Goal: Understand process/instructions: Learn about a topic

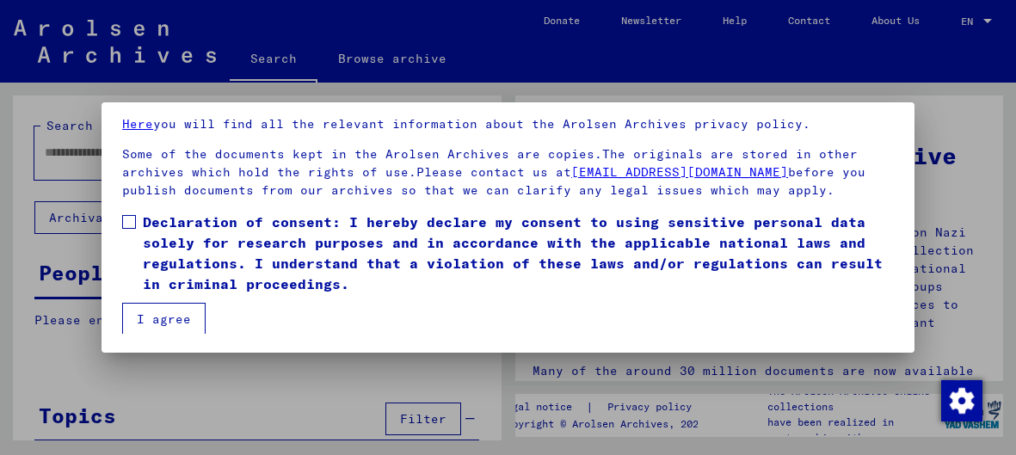
scroll to position [131, 0]
drag, startPoint x: 142, startPoint y: 219, endPoint x: 450, endPoint y: 265, distance: 311.4
click at [450, 265] on span "Declaration of consent: I hereby declare my consent to using sensitive personal…" at bounding box center [518, 252] width 751 height 83
click at [128, 218] on span at bounding box center [129, 221] width 14 height 14
drag, startPoint x: 149, startPoint y: 219, endPoint x: 520, endPoint y: 249, distance: 372.0
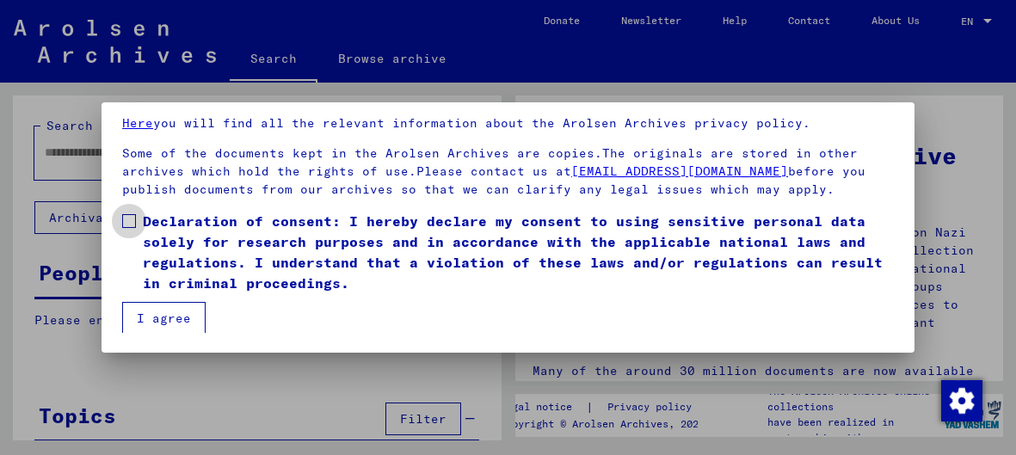
click at [520, 249] on span "Declaration of consent: I hereby declare my consent to using sensitive personal…" at bounding box center [518, 252] width 751 height 83
click at [472, 291] on span "Declaration of consent: I hereby declare my consent to using sensitive personal…" at bounding box center [518, 252] width 751 height 83
drag, startPoint x: 145, startPoint y: 215, endPoint x: 473, endPoint y: 233, distance: 329.2
click at [543, 248] on span "Declaration of consent: I hereby declare my consent to using sensitive personal…" at bounding box center [518, 252] width 751 height 83
click at [120, 215] on mat-dialog-content "Our terms of use were established by the international commission, which is the…" at bounding box center [508, 185] width 813 height 296
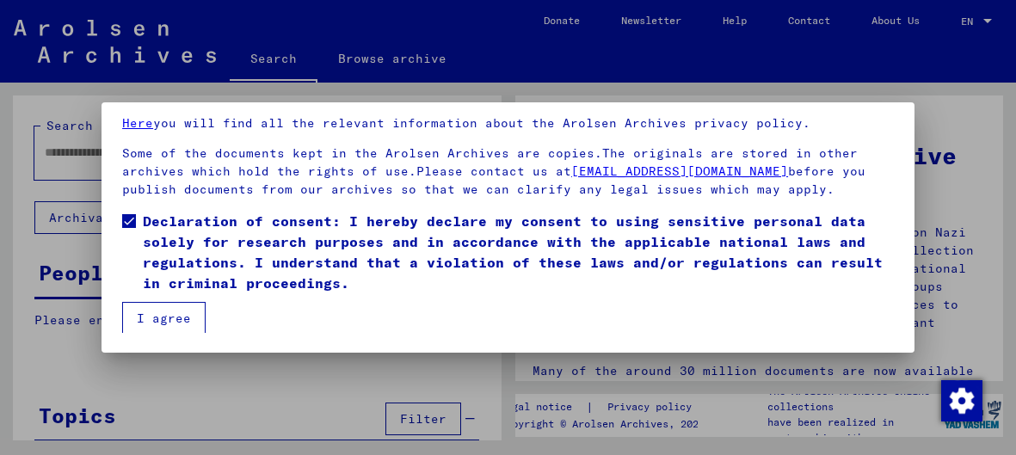
click at [129, 220] on span at bounding box center [129, 221] width 14 height 14
click at [567, 318] on mat-dialog-content "Our terms of use were established by the international commission, which is the…" at bounding box center [508, 185] width 813 height 296
click at [360, 308] on mat-dialog-content "Our terms of use were established by the international commission, which is the…" at bounding box center [508, 185] width 813 height 296
drag, startPoint x: 351, startPoint y: 220, endPoint x: 633, endPoint y: 243, distance: 283.2
click at [633, 243] on span "Declaration of consent: I hereby declare my consent to using sensitive personal…" at bounding box center [518, 252] width 751 height 83
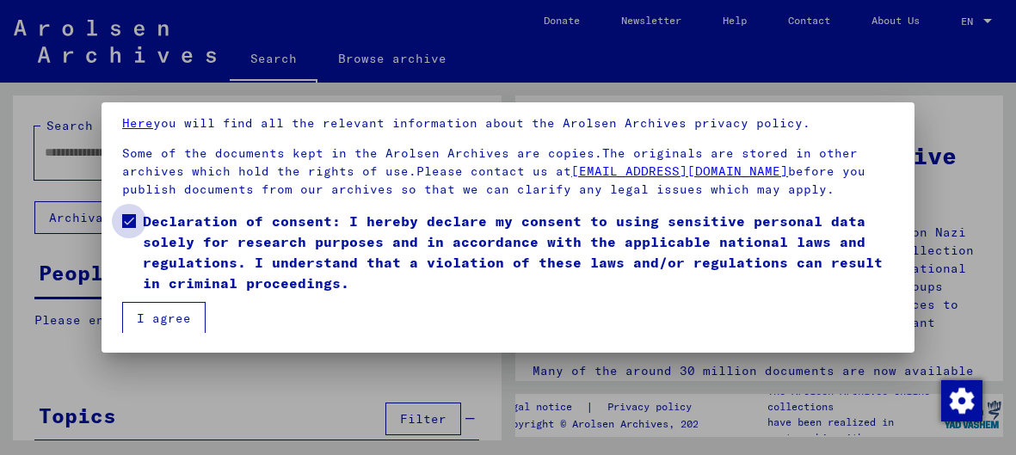
click at [133, 219] on span at bounding box center [129, 221] width 14 height 14
